Goal: Task Accomplishment & Management: Use online tool/utility

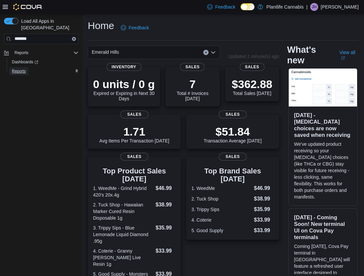
click at [19, 69] on span "Reports" at bounding box center [19, 71] width 14 height 5
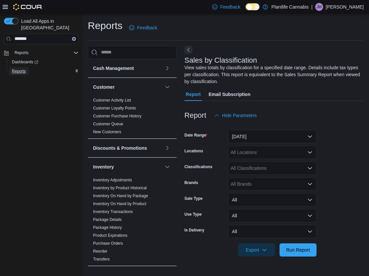
scroll to position [251, 0]
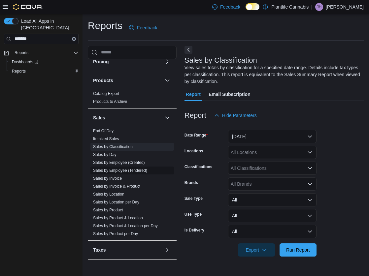
click at [134, 169] on link "Sales by Employee (Tendered)" at bounding box center [120, 170] width 54 height 5
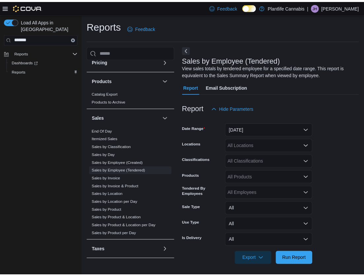
scroll to position [3, 0]
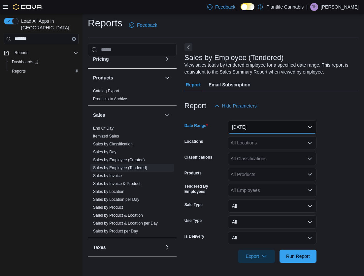
click at [264, 127] on button "Yesterday" at bounding box center [272, 126] width 88 height 13
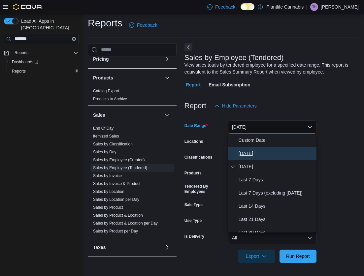
click at [240, 152] on span "Today" at bounding box center [275, 153] width 75 height 8
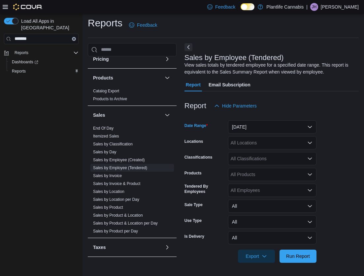
click at [246, 143] on div "All Locations" at bounding box center [272, 142] width 88 height 13
type input "***"
click at [249, 152] on span "Emerald Hills" at bounding box center [258, 154] width 27 height 7
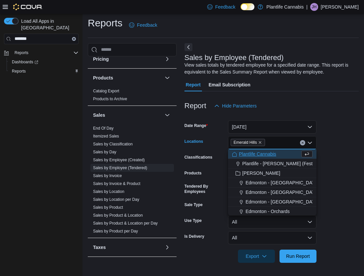
click at [339, 180] on form "Date Range Today Locations Emerald Hills Combo box. Selected. Emerald Hills. Pr…" at bounding box center [271, 187] width 174 height 150
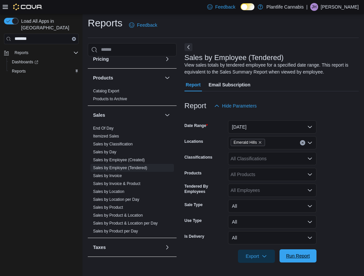
click at [302, 253] on span "Run Report" at bounding box center [298, 256] width 24 height 7
